Goal: Information Seeking & Learning: Learn about a topic

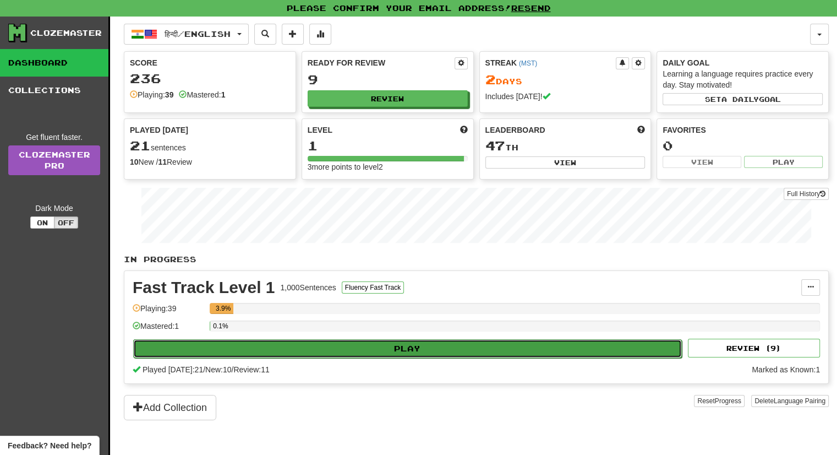
click at [337, 341] on button "Play" at bounding box center [407, 348] width 549 height 19
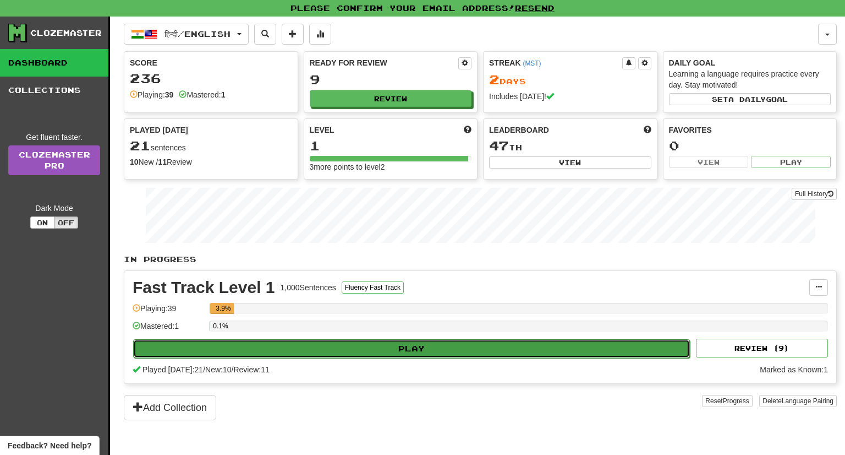
select select "**"
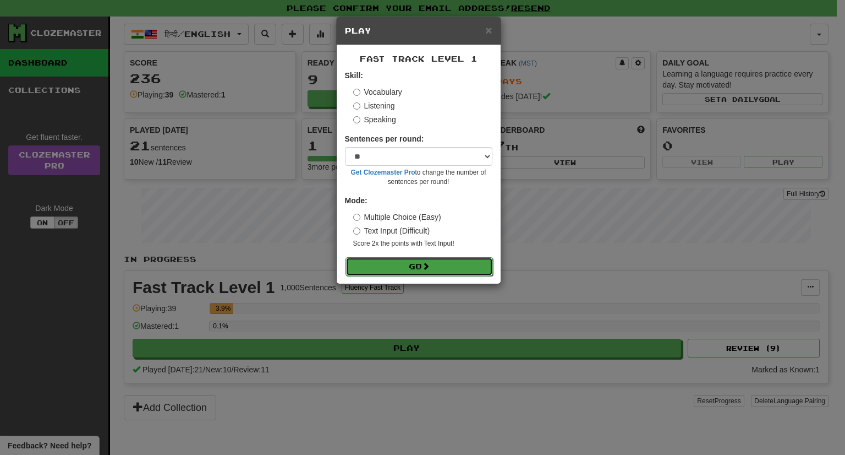
click at [435, 260] on button "Go" at bounding box center [420, 266] width 148 height 19
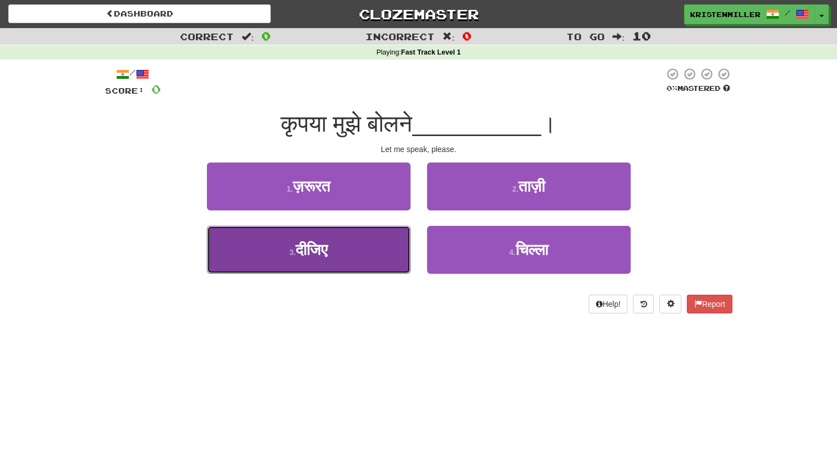
click at [343, 256] on button "3 . दीजिए" at bounding box center [309, 250] width 204 height 48
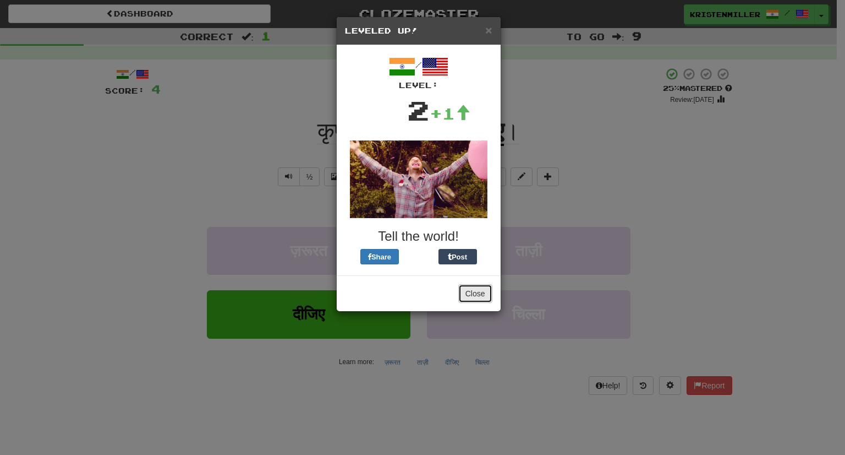
click at [471, 292] on button "Close" at bounding box center [476, 293] width 34 height 19
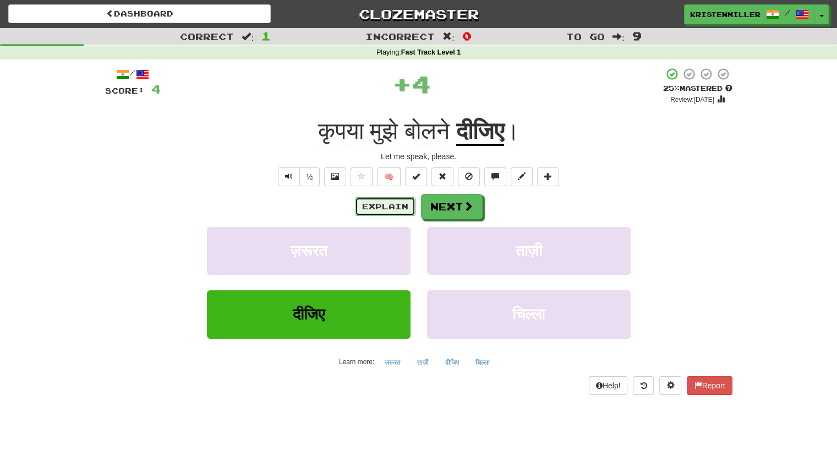
click at [383, 205] on button "Explain" at bounding box center [385, 206] width 61 height 19
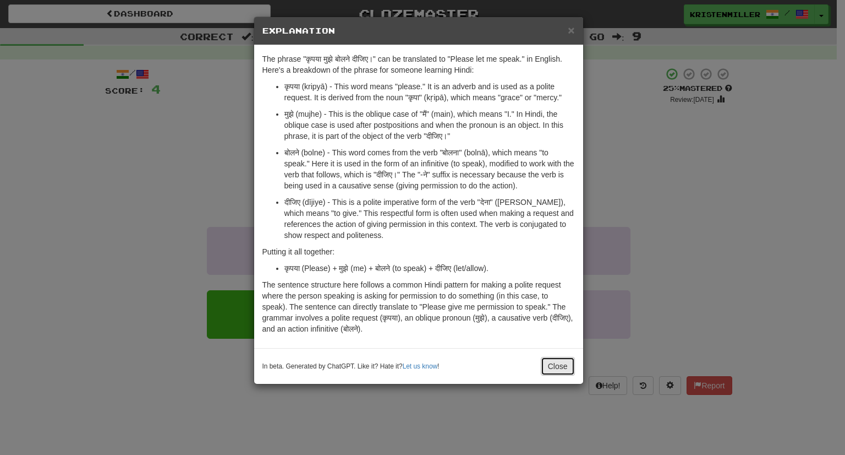
click at [550, 358] on button "Close" at bounding box center [558, 366] width 34 height 19
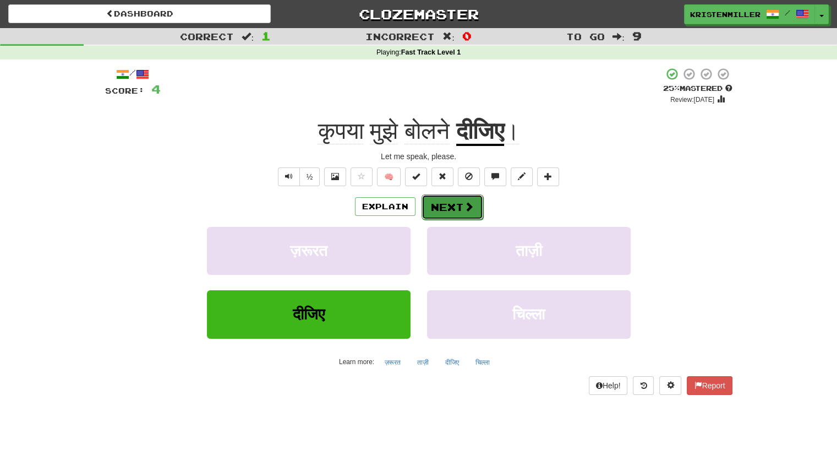
click at [459, 206] on button "Next" at bounding box center [453, 206] width 62 height 25
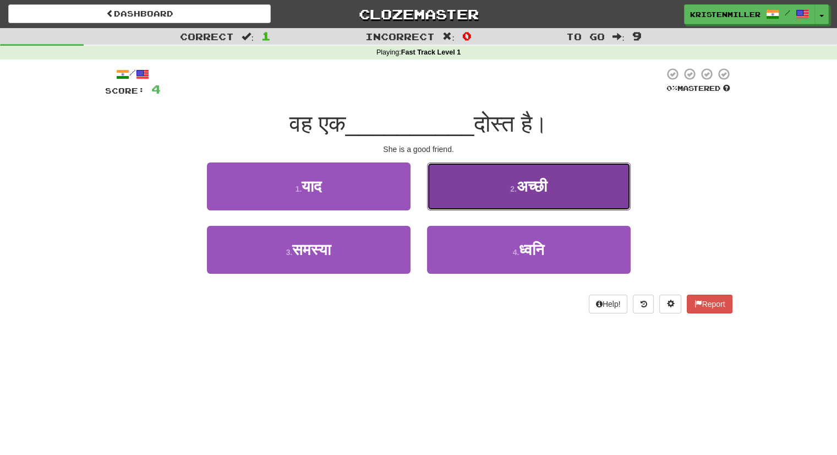
click at [481, 201] on button "2 . अच्छी" at bounding box center [529, 186] width 204 height 48
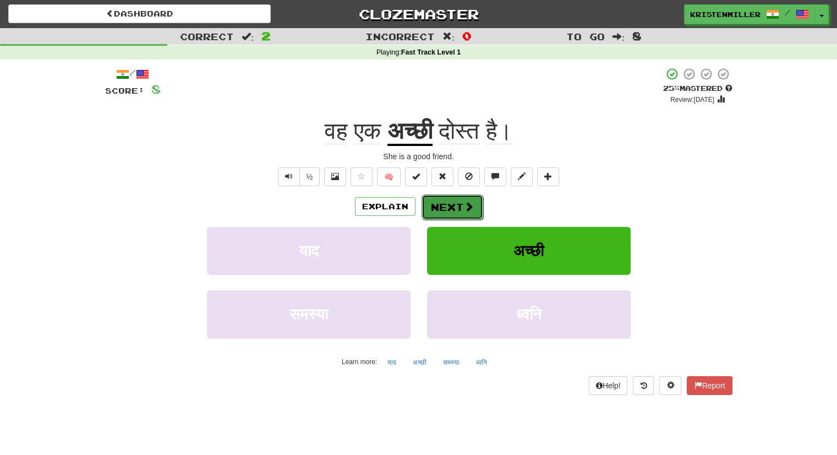
click at [443, 206] on button "Next" at bounding box center [453, 206] width 62 height 25
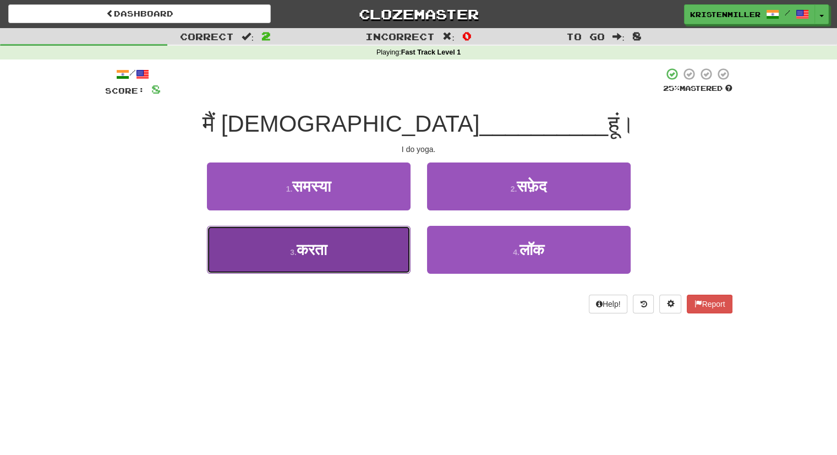
click at [352, 256] on button "3 . करता" at bounding box center [309, 250] width 204 height 48
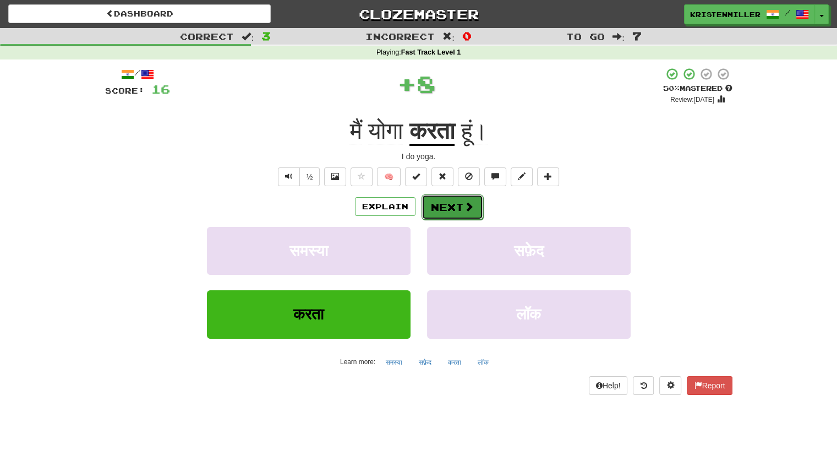
click at [451, 208] on button "Next" at bounding box center [453, 206] width 62 height 25
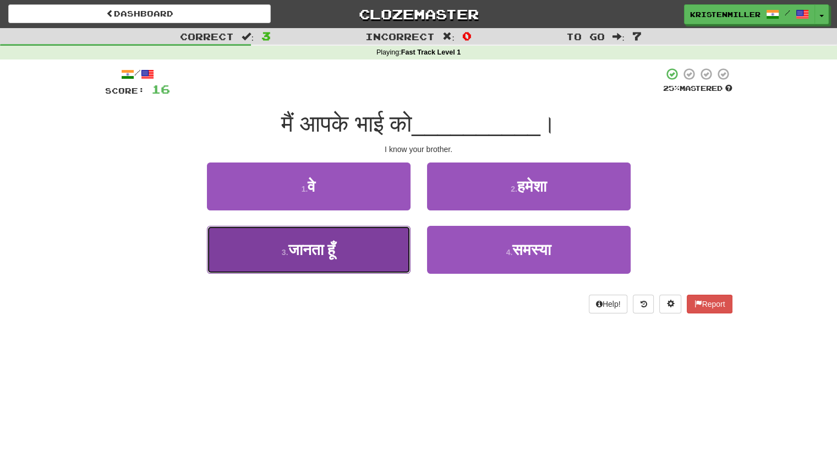
click at [364, 260] on button "3 . जानता हूँ" at bounding box center [309, 250] width 204 height 48
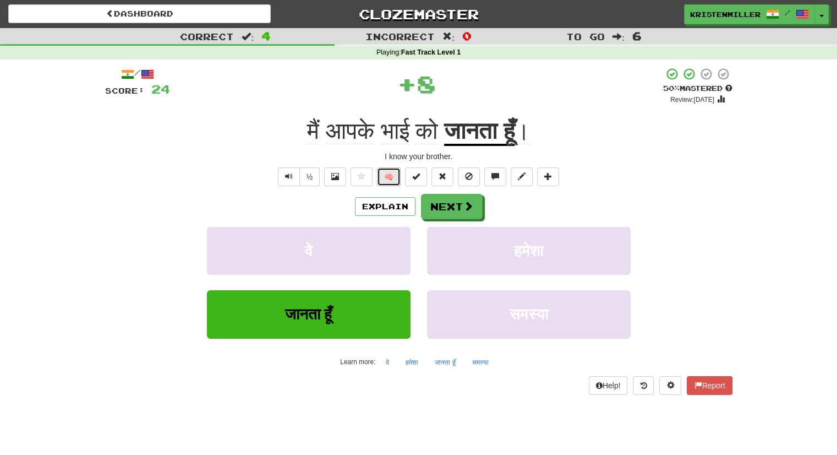
click at [387, 174] on button "🧠" at bounding box center [389, 176] width 24 height 19
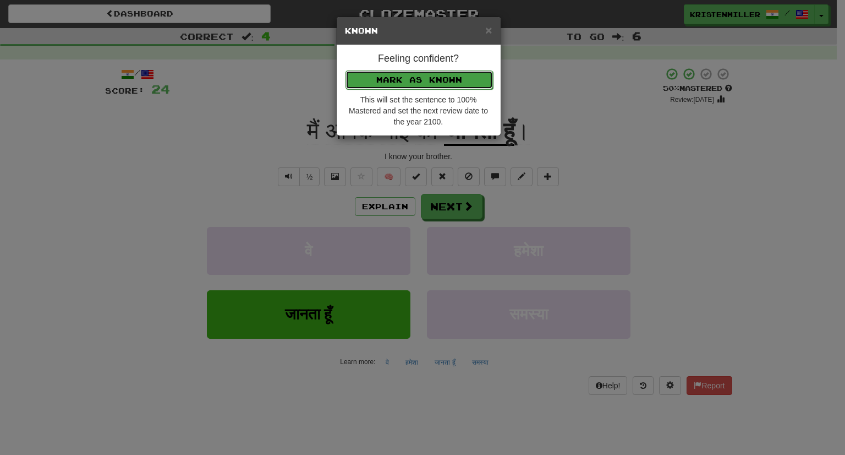
click at [440, 80] on button "Mark as Known" at bounding box center [420, 79] width 148 height 19
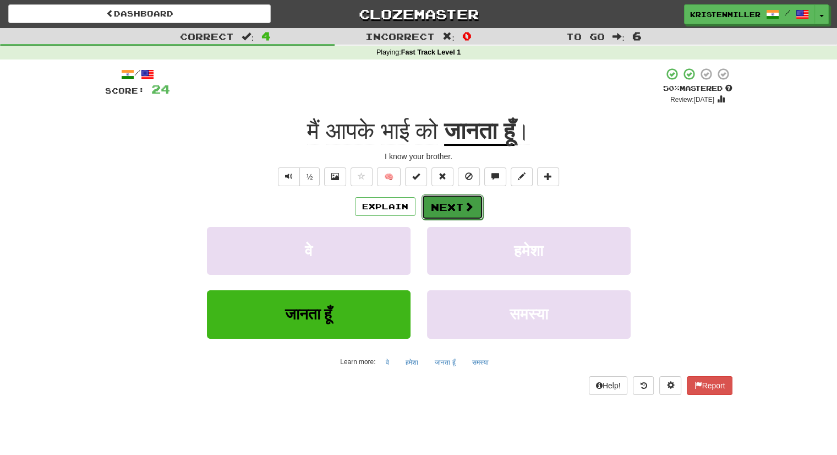
click at [445, 211] on button "Next" at bounding box center [453, 206] width 62 height 25
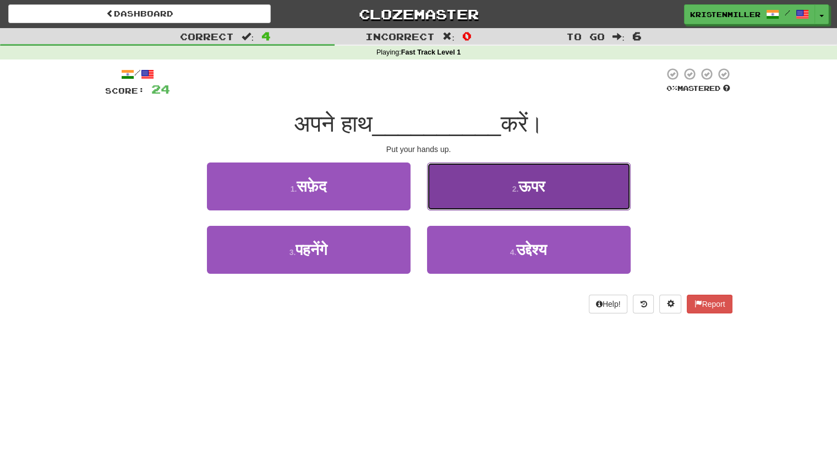
click at [468, 188] on button "2 . ऊपर" at bounding box center [529, 186] width 204 height 48
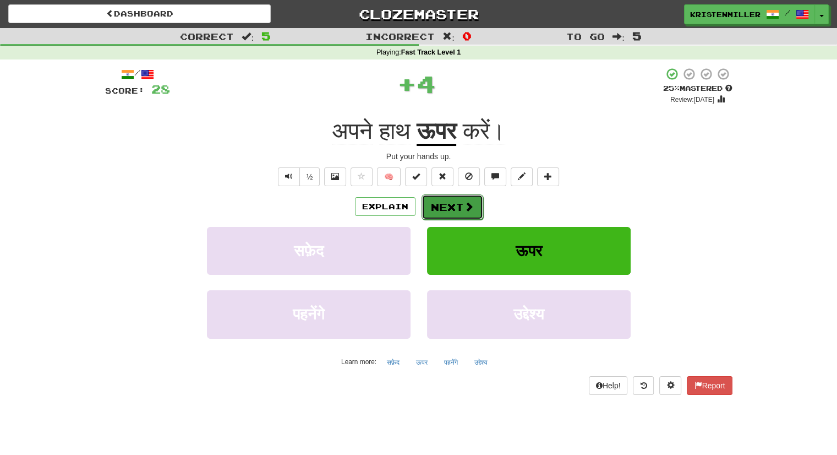
click at [457, 206] on button "Next" at bounding box center [453, 206] width 62 height 25
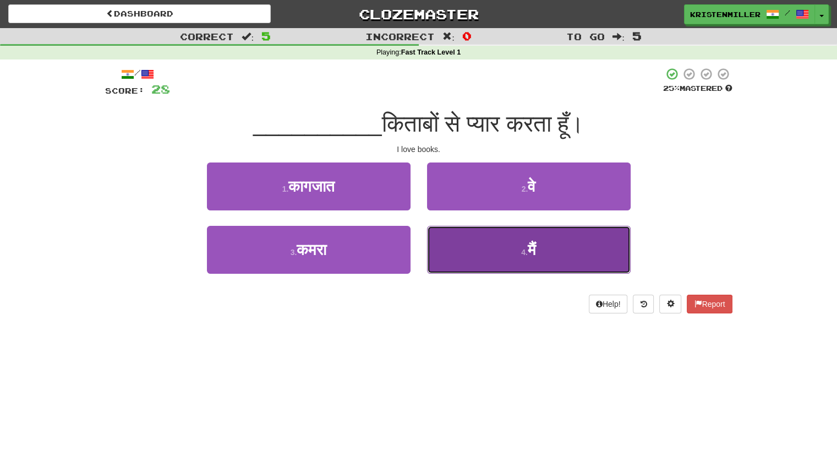
click at [477, 234] on button "4 . मैं" at bounding box center [529, 250] width 204 height 48
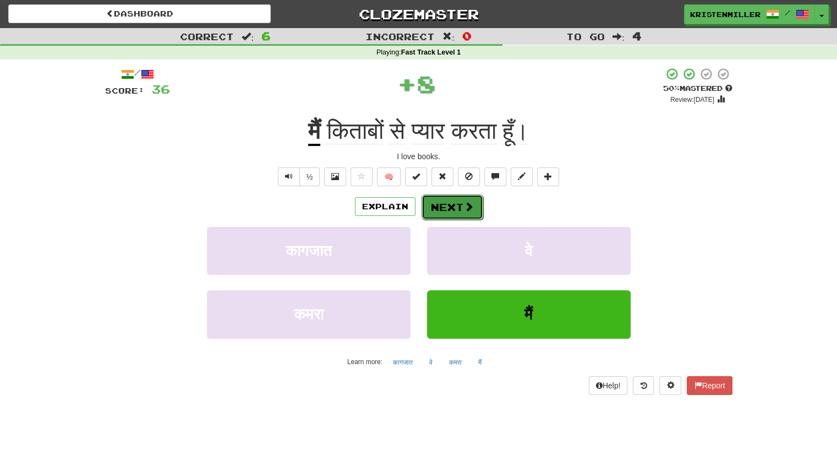
click at [429, 210] on button "Next" at bounding box center [453, 206] width 62 height 25
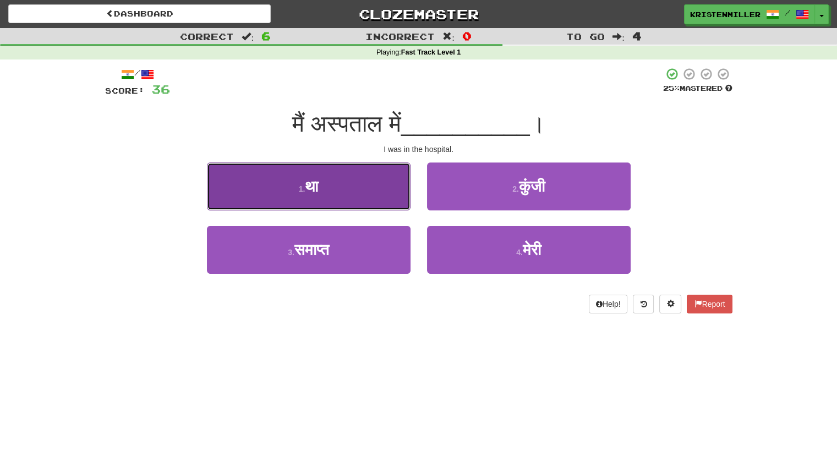
click at [388, 194] on button "1 . था" at bounding box center [309, 186] width 204 height 48
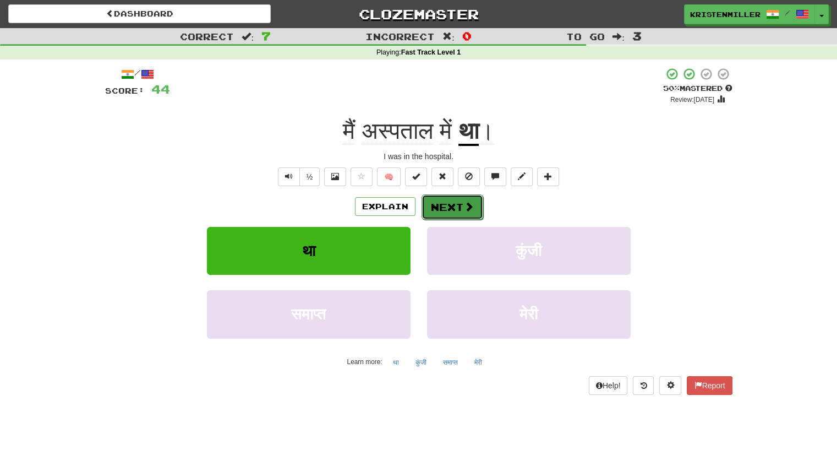
click at [480, 209] on button "Next" at bounding box center [453, 206] width 62 height 25
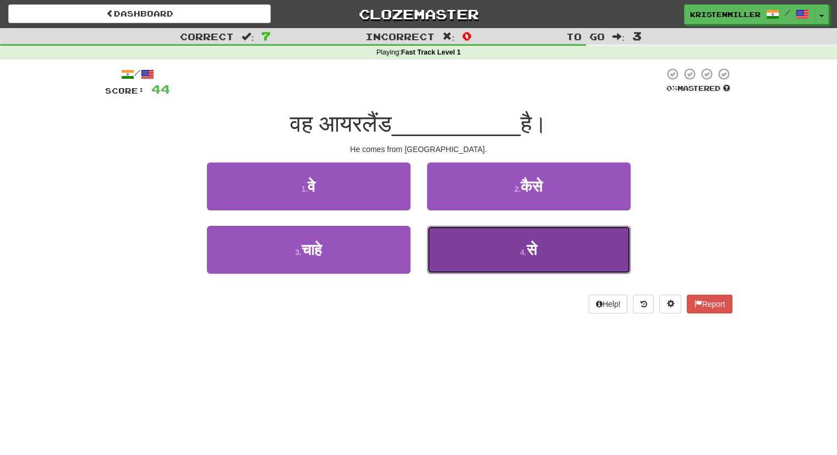
click at [462, 250] on button "4 . से" at bounding box center [529, 250] width 204 height 48
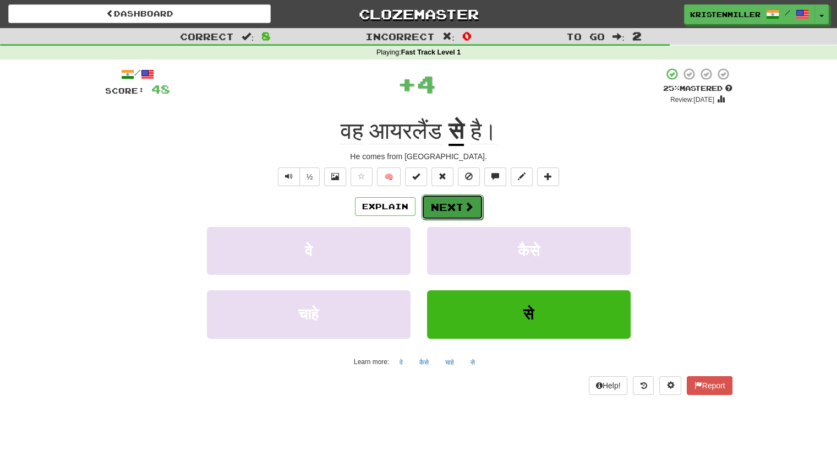
click at [445, 209] on button "Next" at bounding box center [453, 206] width 62 height 25
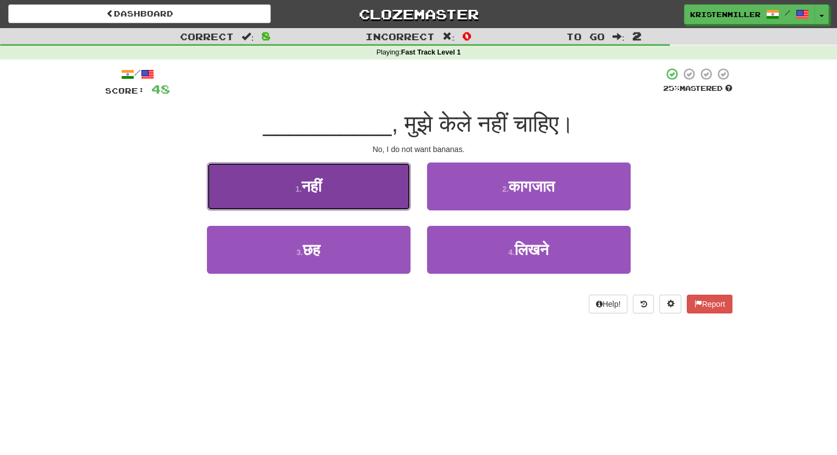
click at [330, 185] on button "1 . नहीं" at bounding box center [309, 186] width 204 height 48
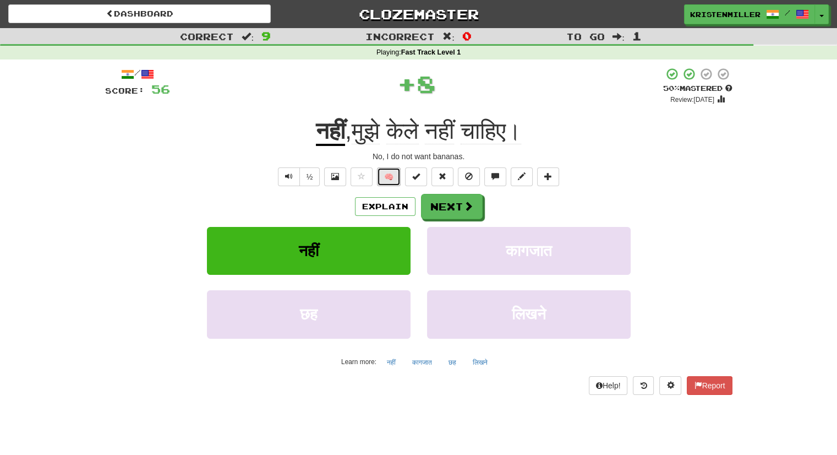
click at [391, 179] on button "🧠" at bounding box center [389, 176] width 24 height 19
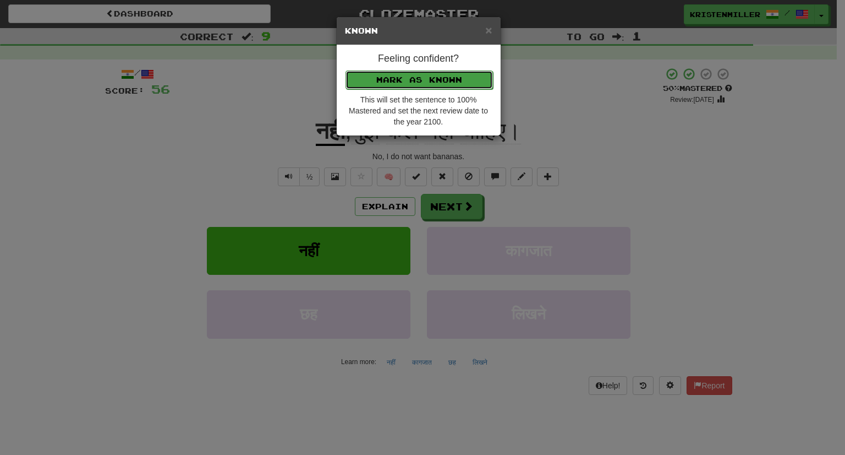
click at [435, 73] on button "Mark as Known" at bounding box center [420, 79] width 148 height 19
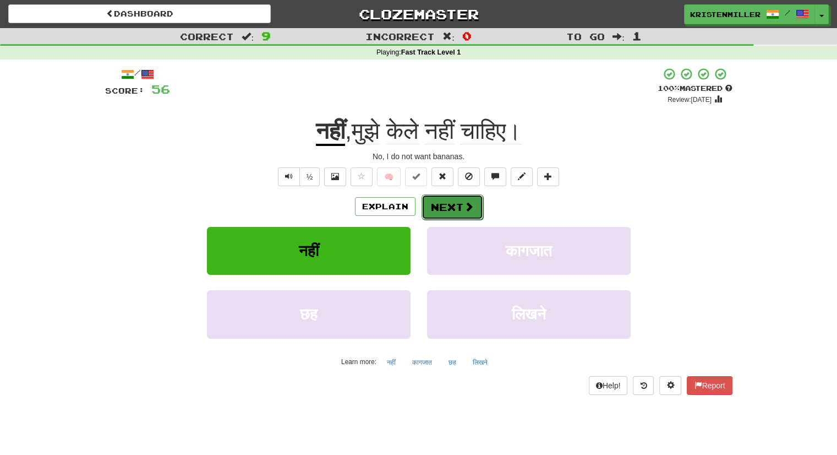
click at [445, 198] on button "Next" at bounding box center [453, 206] width 62 height 25
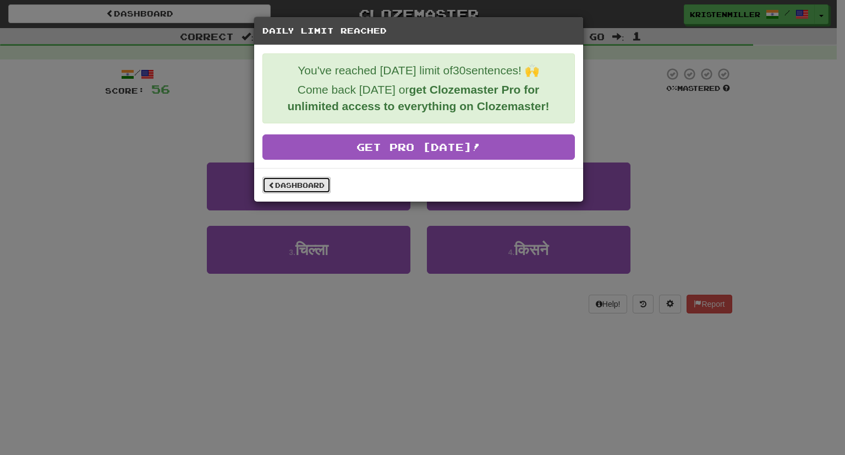
click at [309, 188] on link "Dashboard" at bounding box center [297, 185] width 68 height 17
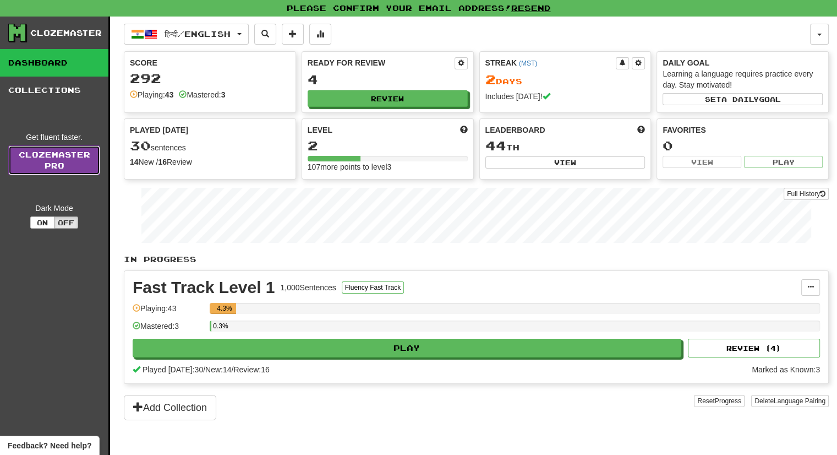
click at [50, 161] on link "Clozemaster Pro" at bounding box center [54, 160] width 92 height 30
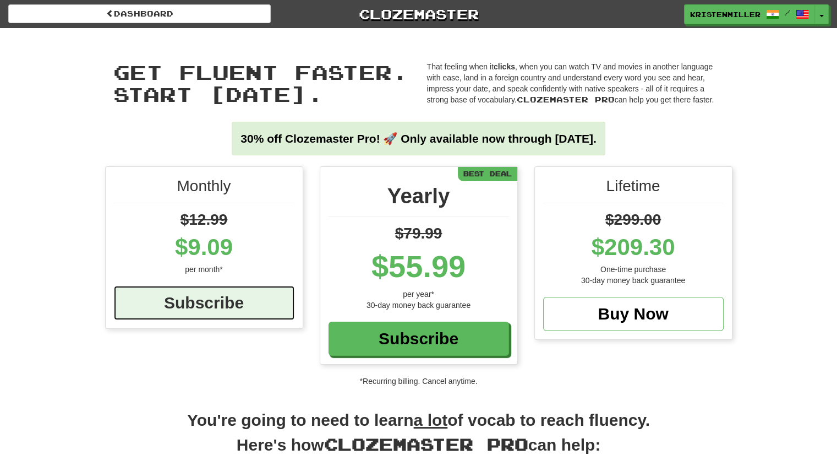
click at [201, 304] on div "Subscribe" at bounding box center [204, 303] width 181 height 34
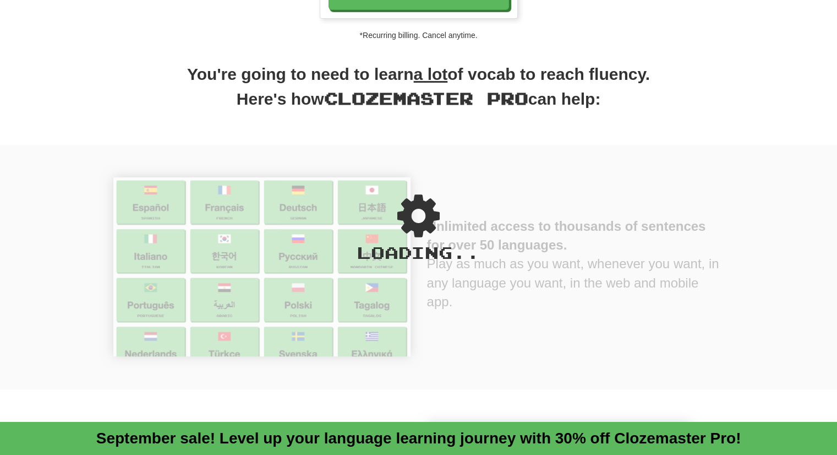
scroll to position [348, 0]
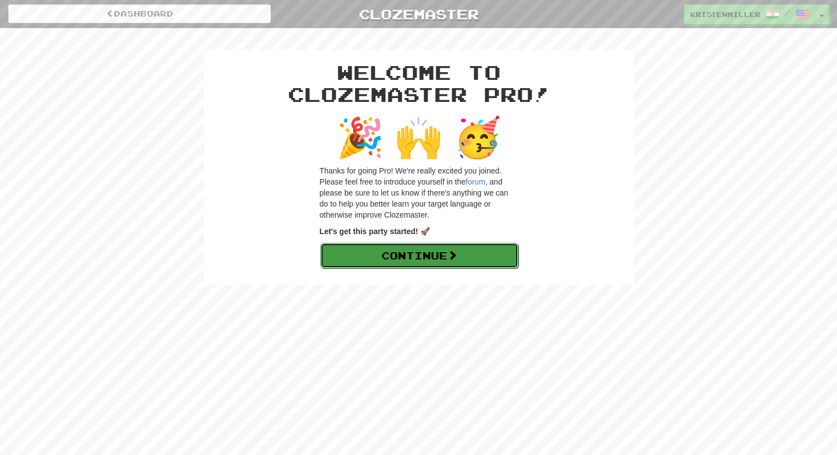
click at [339, 245] on link "Continue" at bounding box center [419, 255] width 198 height 25
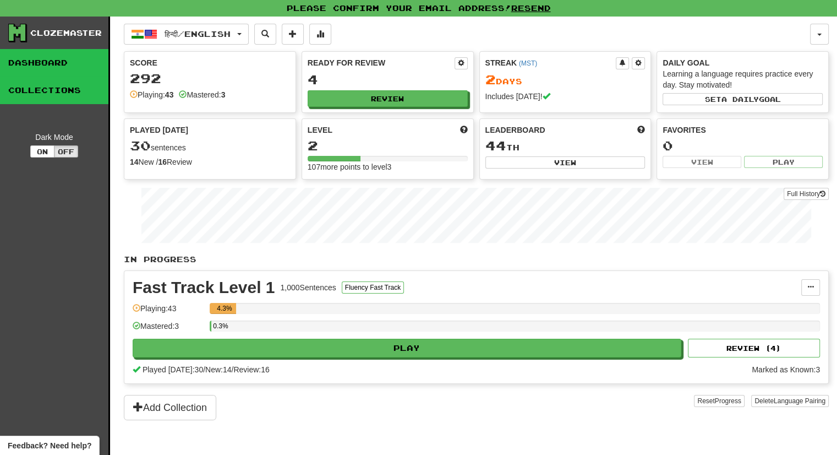
click at [66, 90] on link "Collections" at bounding box center [54, 91] width 108 height 28
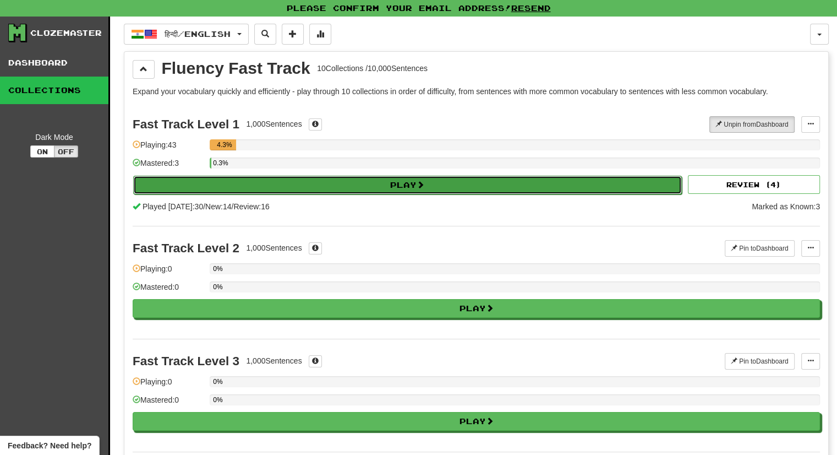
click at [291, 184] on button "Play" at bounding box center [407, 185] width 549 height 19
select select "**"
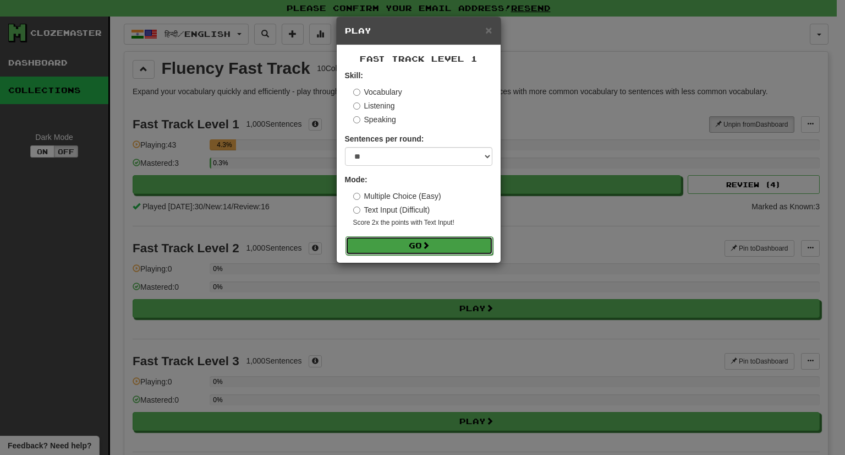
click at [360, 252] on button "Go" at bounding box center [420, 245] width 148 height 19
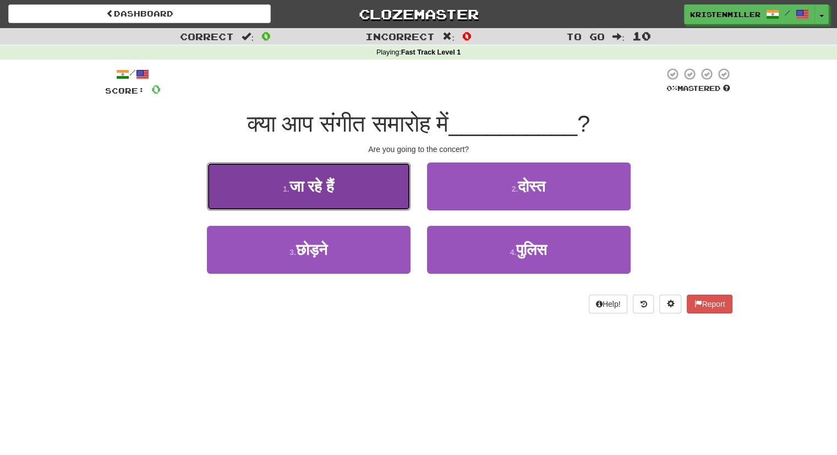
click at [372, 179] on button "1 . जा रहे हैं" at bounding box center [309, 186] width 204 height 48
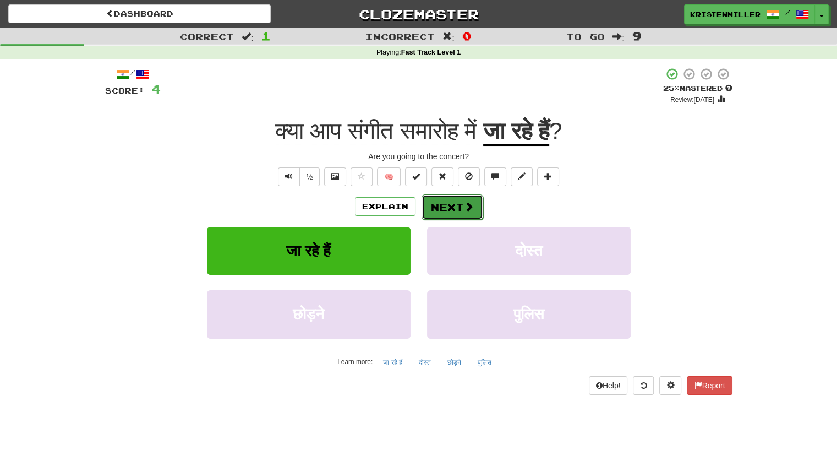
click at [456, 209] on button "Next" at bounding box center [453, 206] width 62 height 25
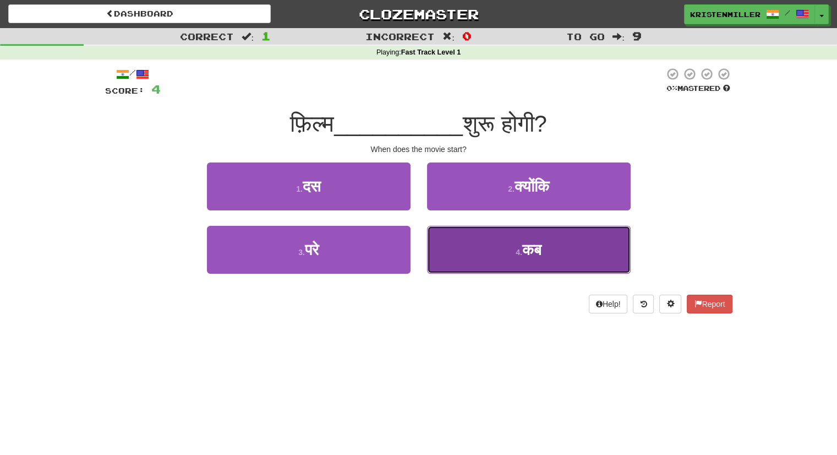
click at [500, 258] on button "4 . कब" at bounding box center [529, 250] width 204 height 48
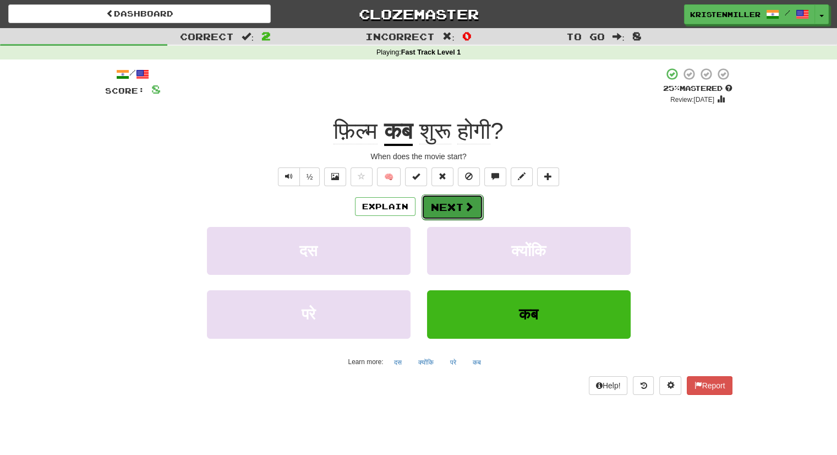
click at [467, 199] on button "Next" at bounding box center [453, 206] width 62 height 25
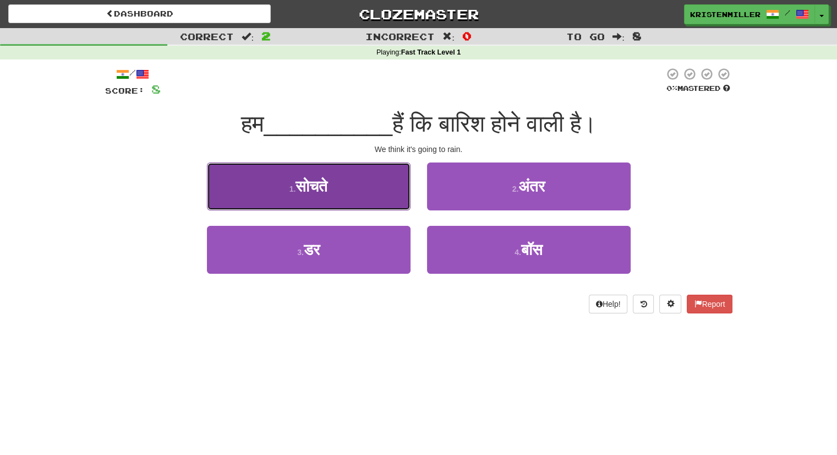
click at [365, 177] on button "1 . सोचते" at bounding box center [309, 186] width 204 height 48
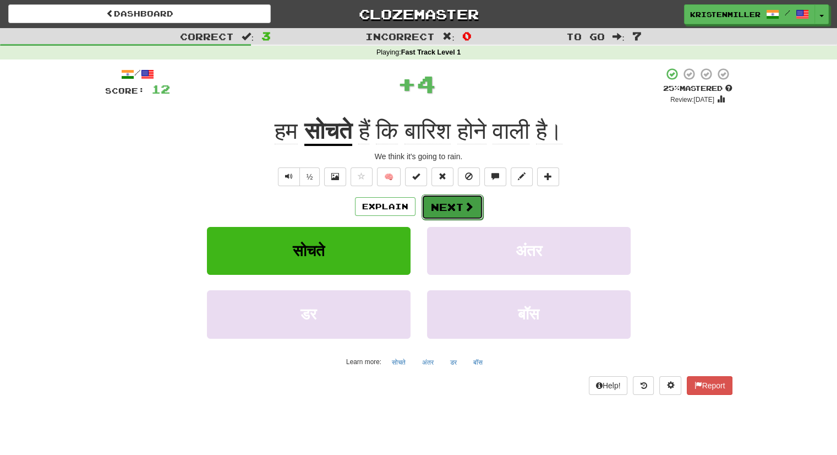
click at [433, 201] on button "Next" at bounding box center [453, 206] width 62 height 25
